Goal: Navigation & Orientation: Find specific page/section

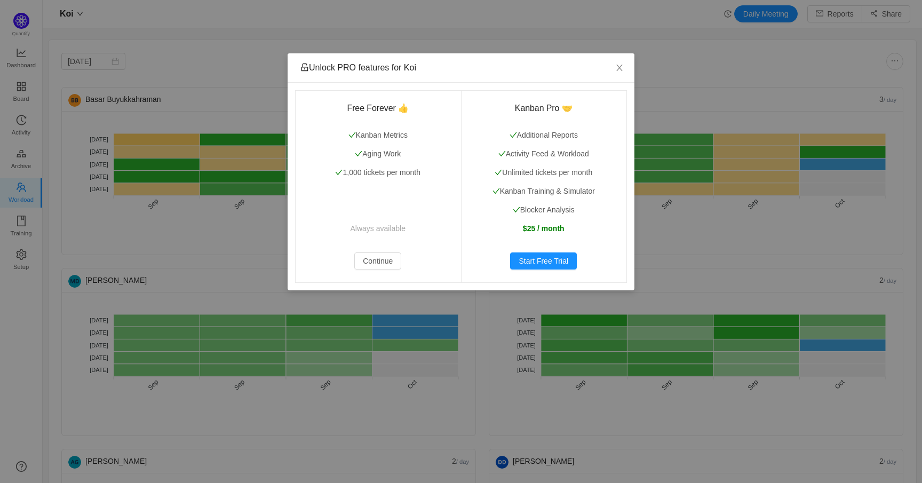
scroll to position [483, 880]
click at [622, 65] on icon "icon: close" at bounding box center [619, 68] width 9 height 9
click at [619, 69] on icon "icon: close" at bounding box center [619, 68] width 6 height 6
click at [620, 71] on icon "icon: close" at bounding box center [619, 68] width 9 height 9
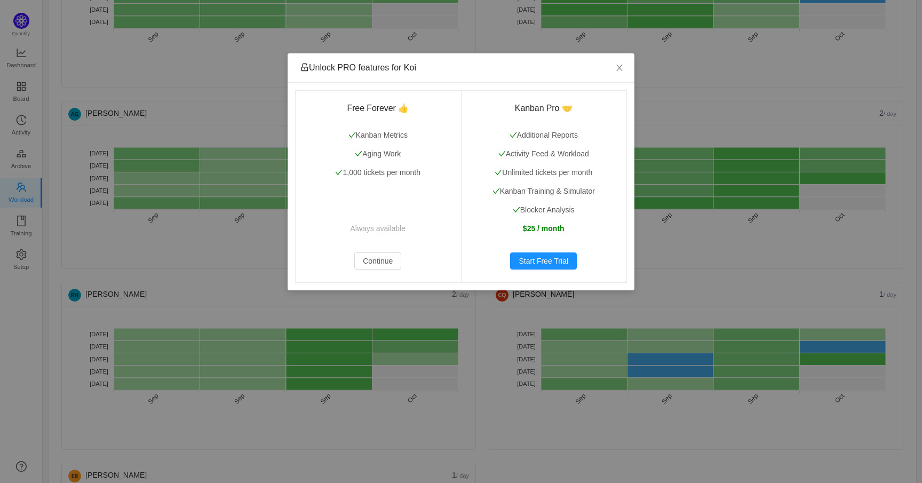
scroll to position [351, 0]
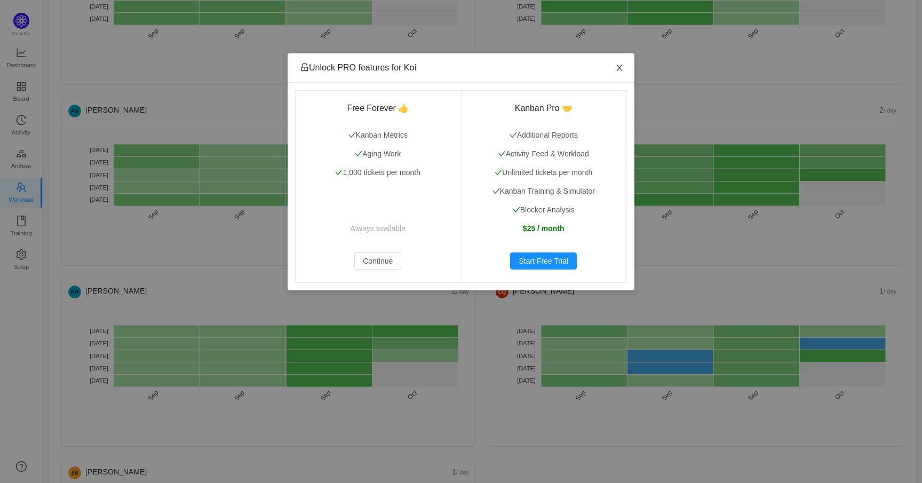
click at [616, 65] on icon "icon: close" at bounding box center [619, 68] width 6 height 6
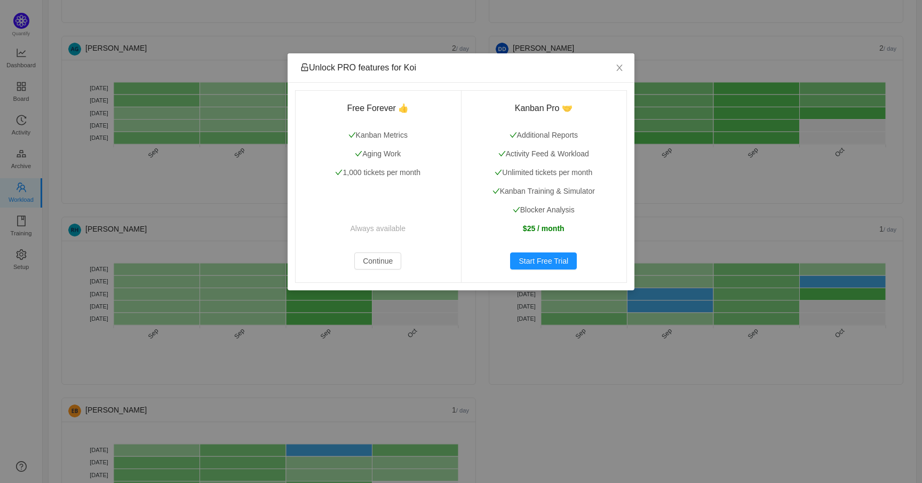
scroll to position [515, 0]
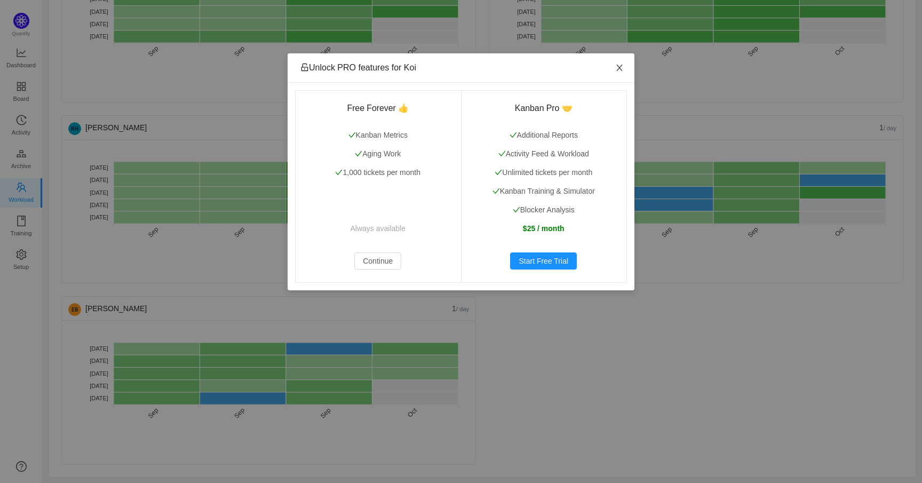
click at [620, 66] on icon "icon: close" at bounding box center [619, 68] width 9 height 9
click at [621, 69] on icon "icon: close" at bounding box center [619, 68] width 6 height 6
click at [617, 72] on icon "icon: close" at bounding box center [619, 68] width 9 height 9
click at [621, 67] on icon "icon: close" at bounding box center [619, 68] width 9 height 9
click at [619, 60] on span "Close" at bounding box center [620, 68] width 30 height 30
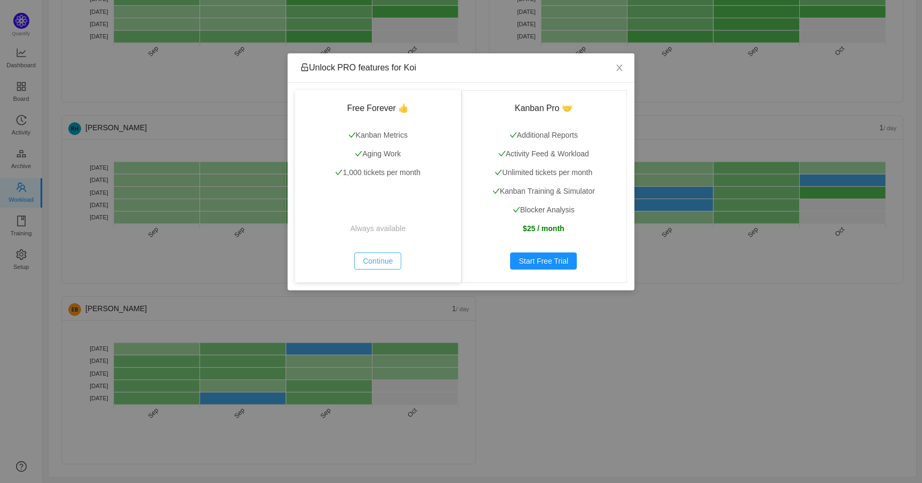
click at [392, 256] on button "Continue" at bounding box center [377, 260] width 47 height 17
click at [382, 263] on button "Continue" at bounding box center [377, 260] width 47 height 17
click at [619, 67] on icon "icon: close" at bounding box center [619, 68] width 6 height 6
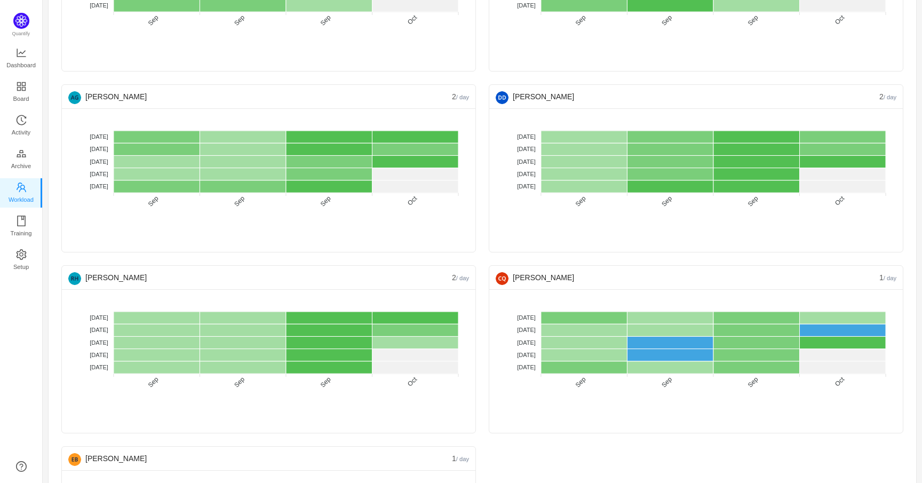
scroll to position [343, 0]
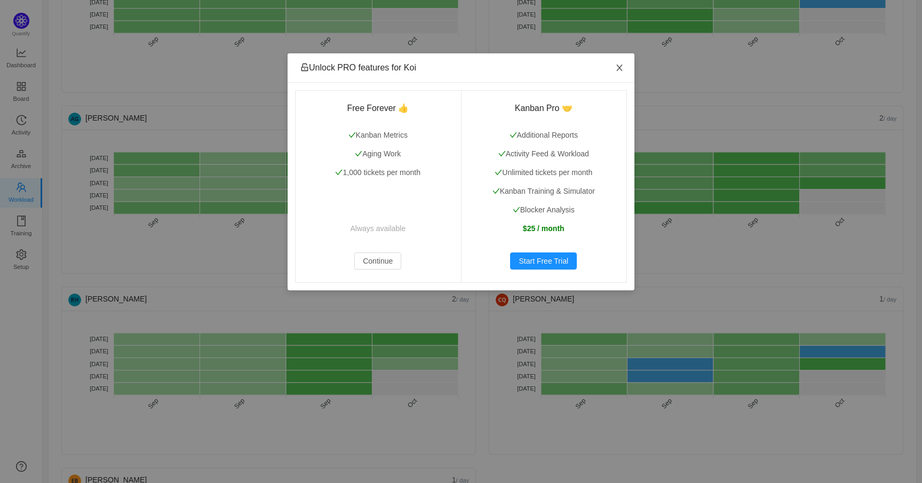
click at [618, 61] on span "Close" at bounding box center [620, 68] width 30 height 30
click at [621, 61] on span "Close" at bounding box center [620, 68] width 30 height 30
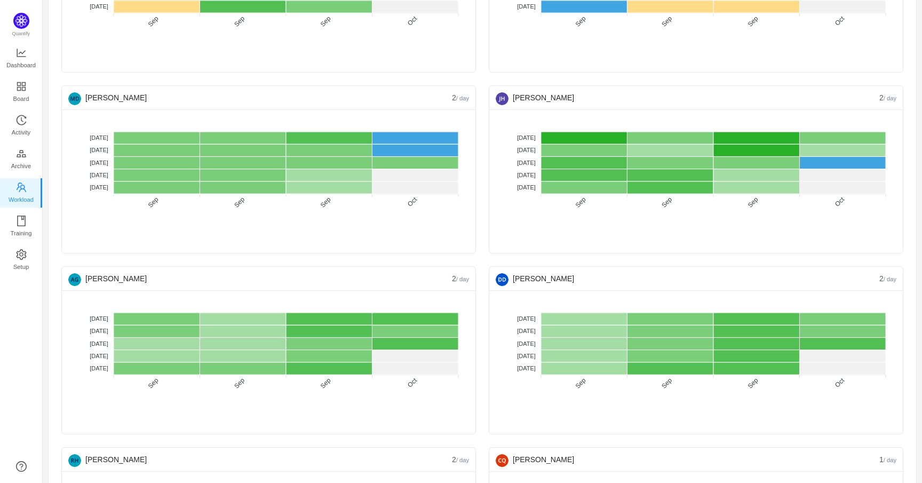
scroll to position [181, 0]
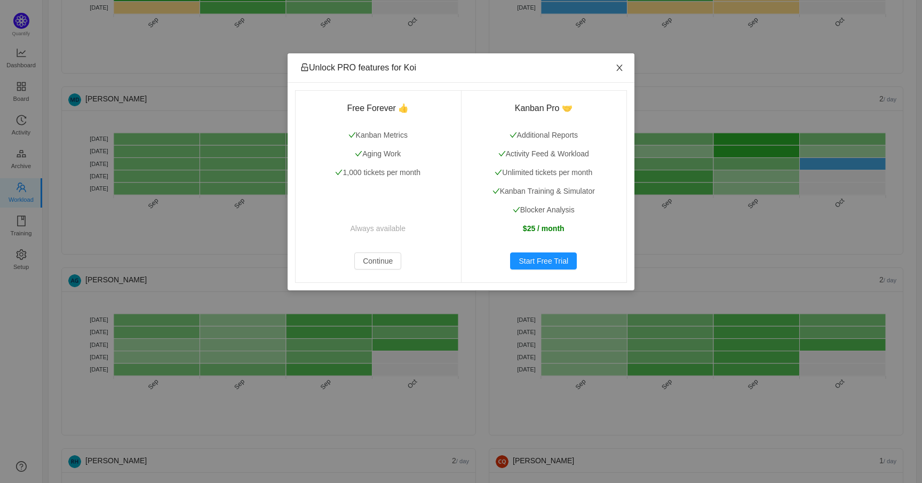
click at [621, 61] on span "Close" at bounding box center [620, 68] width 30 height 30
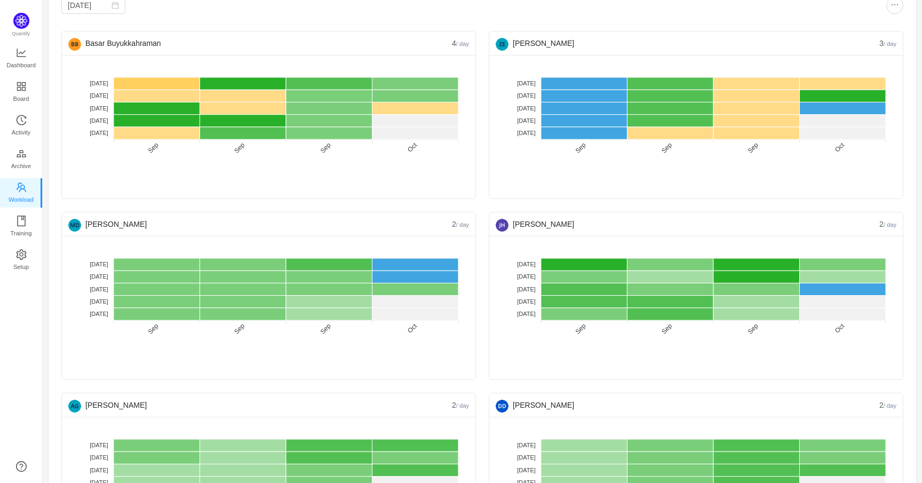
scroll to position [0, 0]
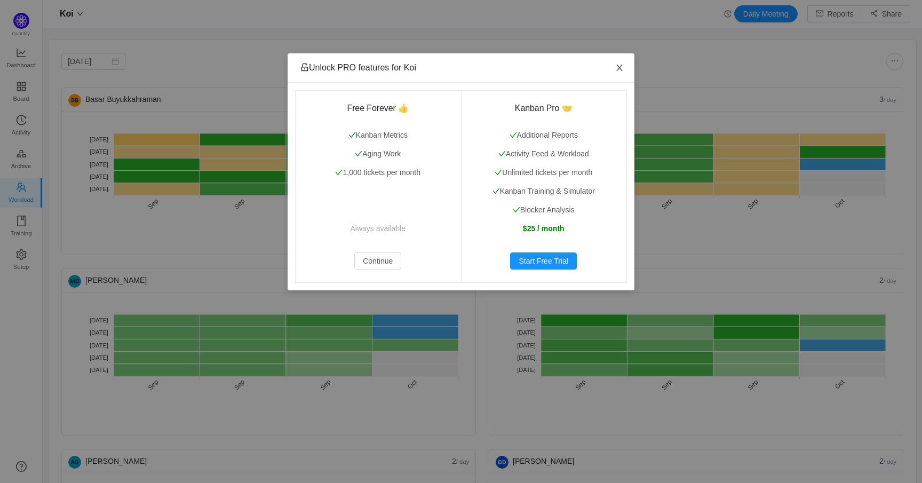
click at [623, 66] on icon "icon: close" at bounding box center [619, 68] width 9 height 9
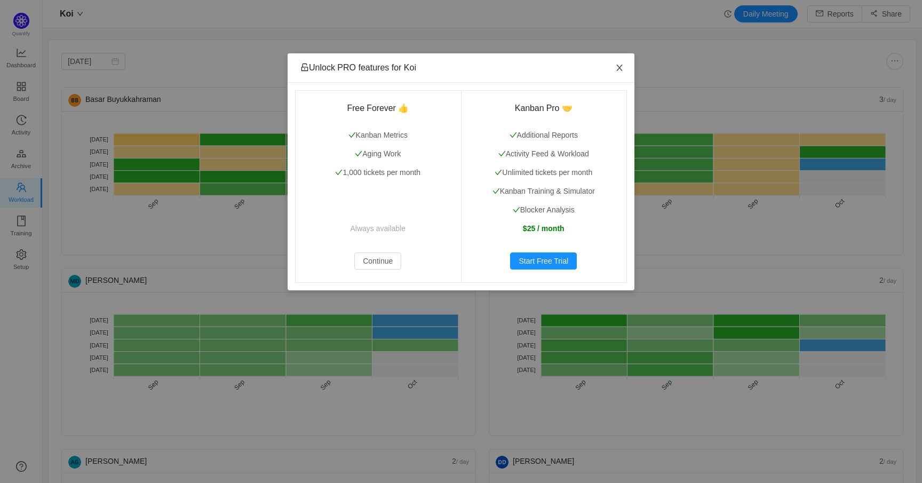
click at [623, 66] on icon "icon: close" at bounding box center [619, 68] width 9 height 9
click at [392, 254] on button "Continue" at bounding box center [377, 260] width 47 height 17
